Goal: Navigation & Orientation: Find specific page/section

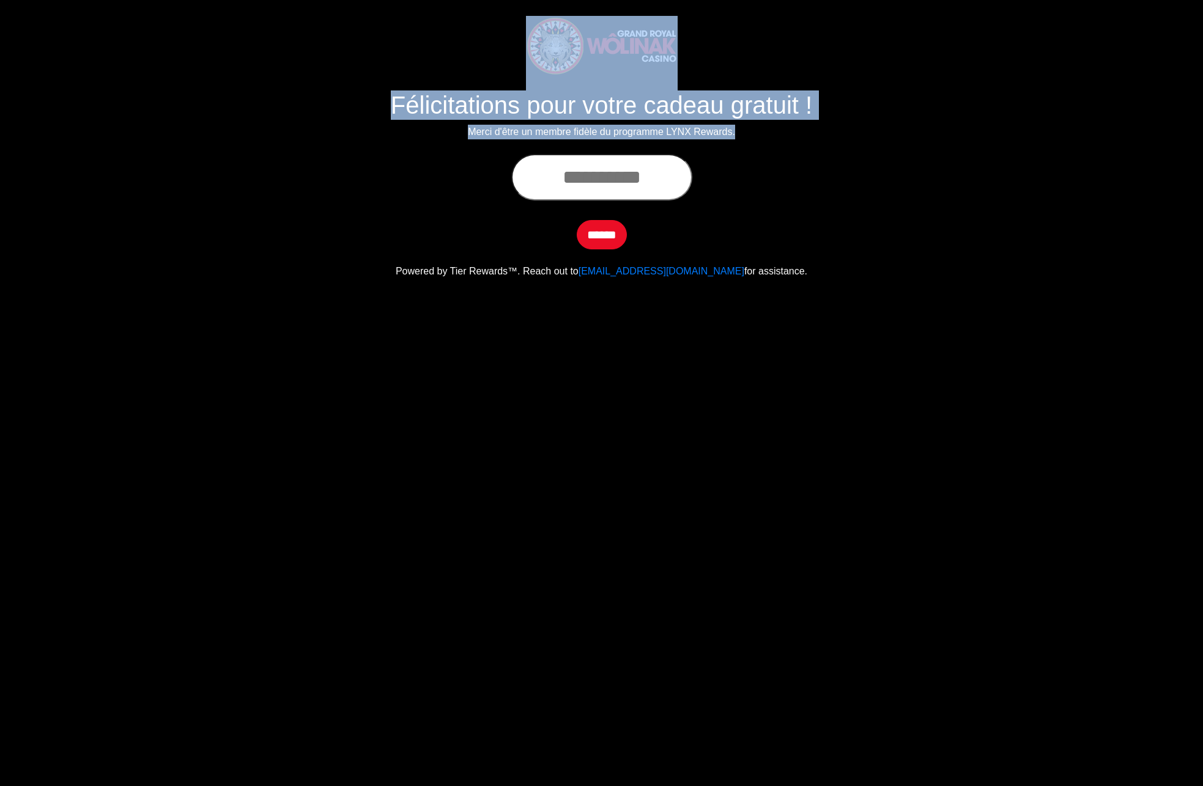
drag, startPoint x: 755, startPoint y: 138, endPoint x: 423, endPoint y: 65, distance: 340.0
click at [442, 41] on div "Félicitations pour votre cadeau gratuit ! Merci d'être un membre fidèle du prog…" at bounding box center [601, 85] width 697 height 138
click at [303, 137] on p "Merci d'être un membre fidèle du programme LYNX Rewards." at bounding box center [601, 132] width 679 height 15
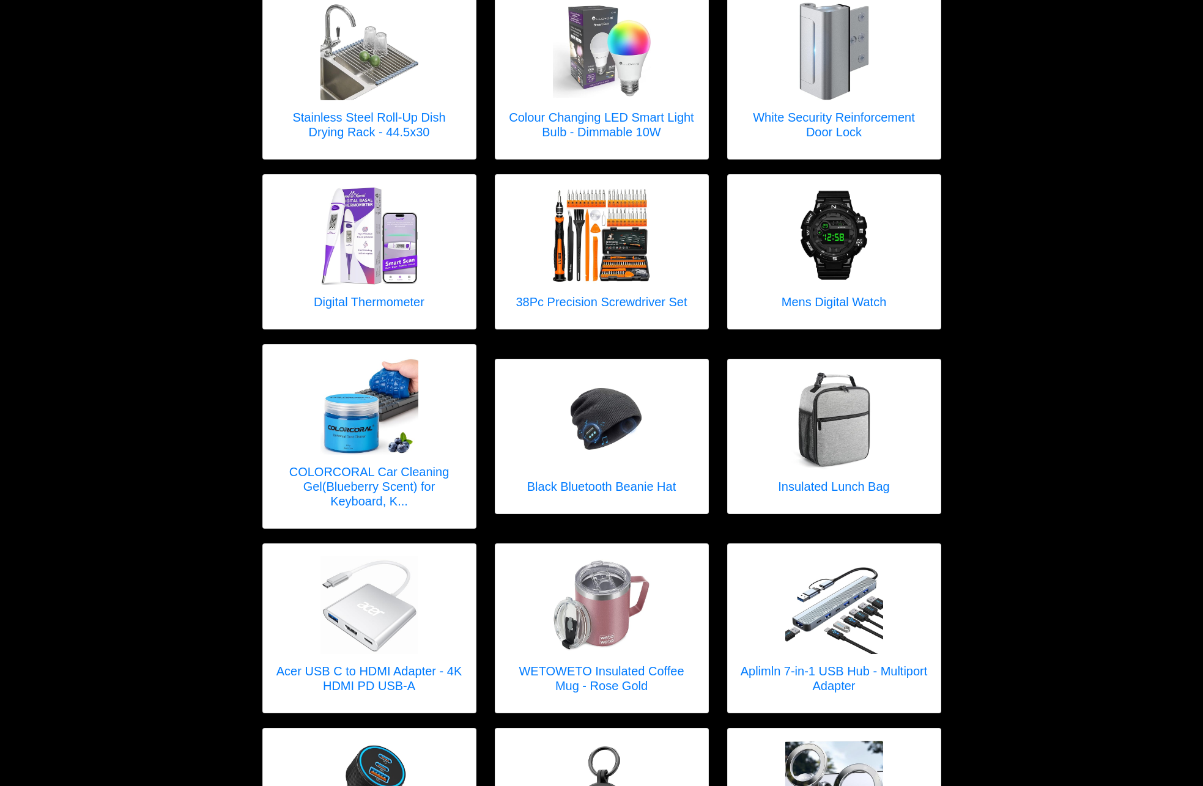
scroll to position [1043, 0]
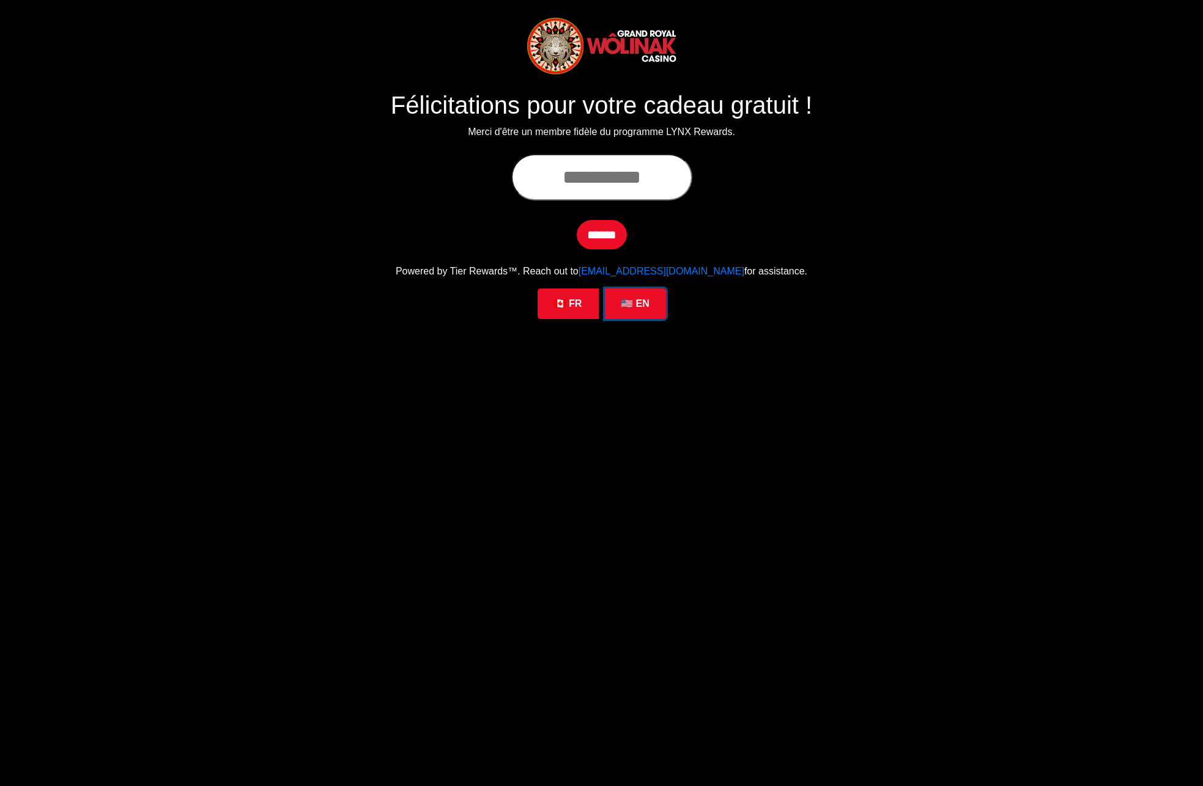
click at [643, 305] on link "🇺🇸 EN" at bounding box center [635, 304] width 61 height 31
click at [572, 300] on link "🇨🇦 FR" at bounding box center [568, 304] width 61 height 31
click at [648, 300] on link "🇺🇸 EN" at bounding box center [635, 304] width 61 height 31
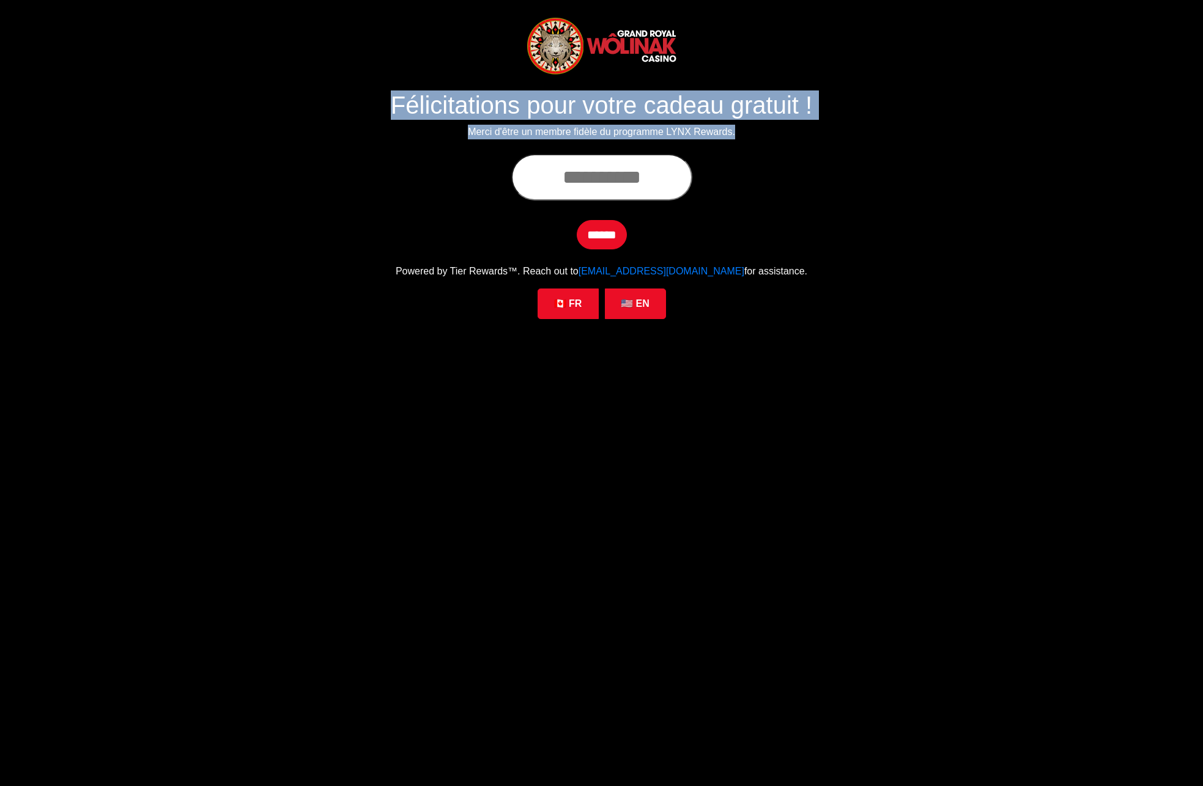
drag, startPoint x: 747, startPoint y: 130, endPoint x: 385, endPoint y: 95, distance: 363.7
click at [389, 98] on div "Félicitations pour votre cadeau gratuit ! Merci d'être un membre fidèle du prog…" at bounding box center [601, 85] width 697 height 138
drag, startPoint x: 277, startPoint y: 134, endPoint x: 236, endPoint y: 56, distance: 88.4
click at [277, 134] on p "Merci d'être un membre fidèle du programme LYNX Rewards." at bounding box center [601, 132] width 679 height 15
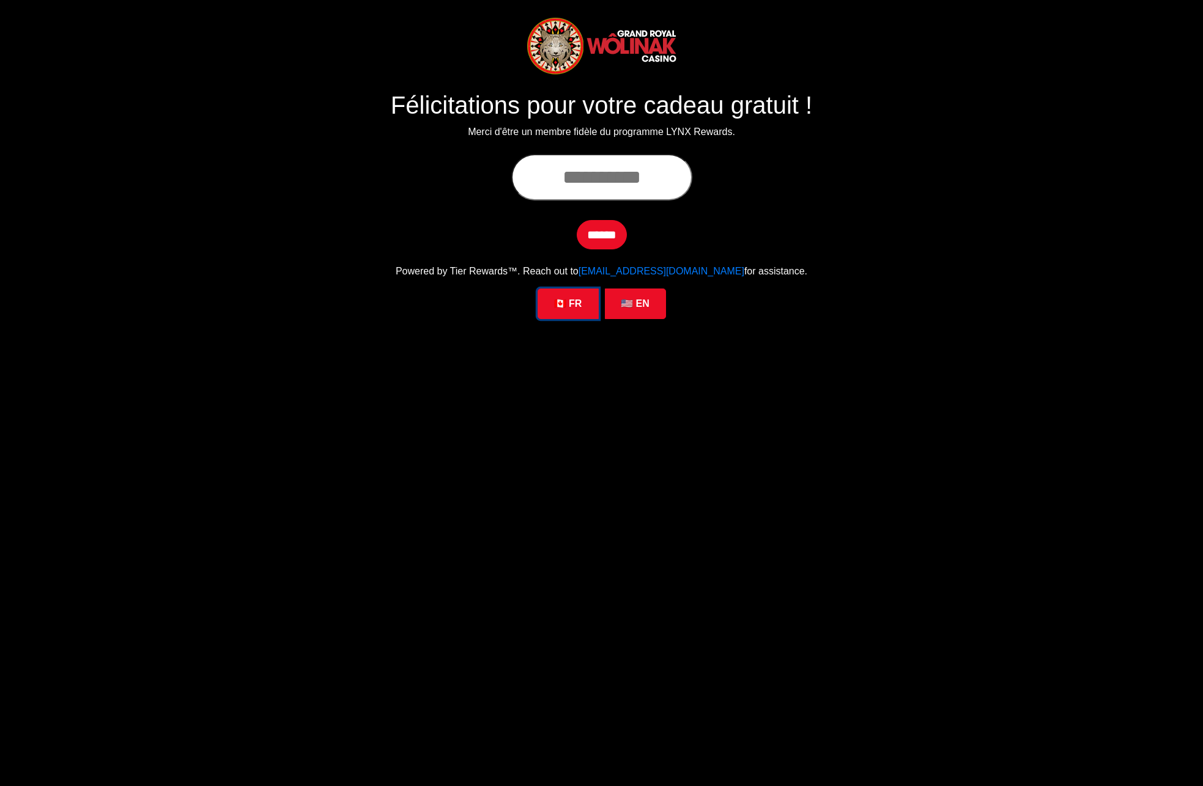
click at [582, 304] on link "🇨🇦 FR" at bounding box center [568, 304] width 61 height 31
